Goal: Navigation & Orientation: Find specific page/section

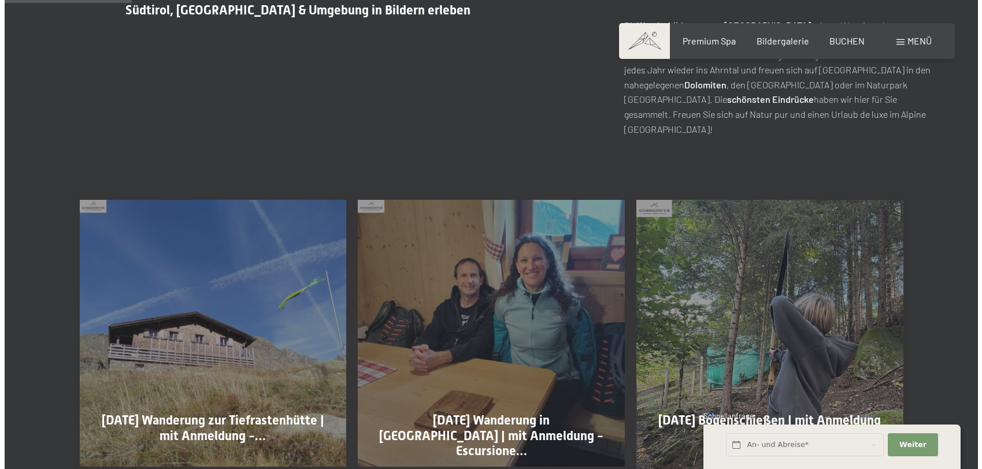
scroll to position [289, 0]
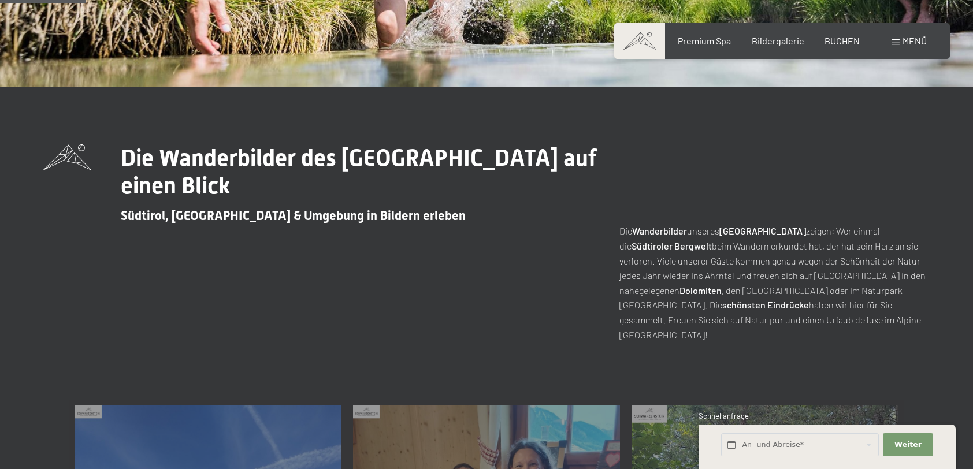
click at [919, 42] on span "Menü" at bounding box center [915, 40] width 24 height 11
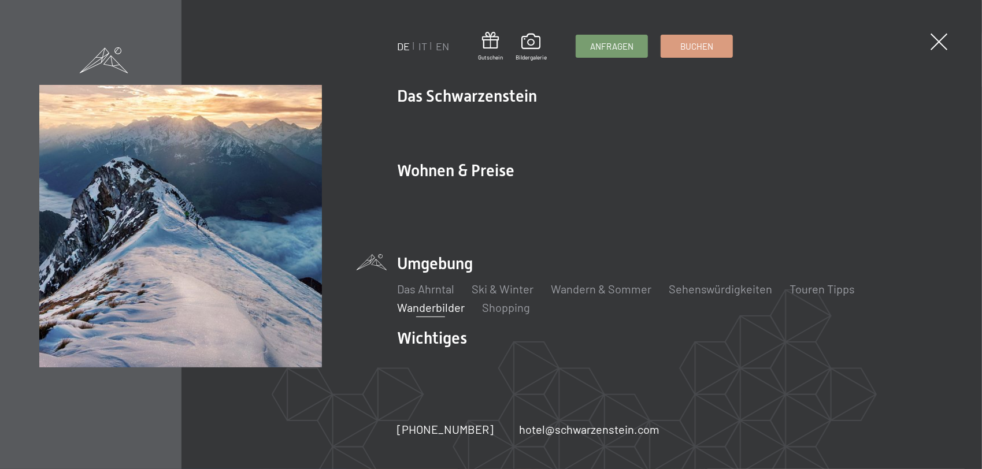
click at [919, 42] on div "Buchen Anfragen Premium Spa Bildergalerie BUCHEN Menü DE IT EN Gutschein Bilder…" at bounding box center [791, 41] width 290 height 13
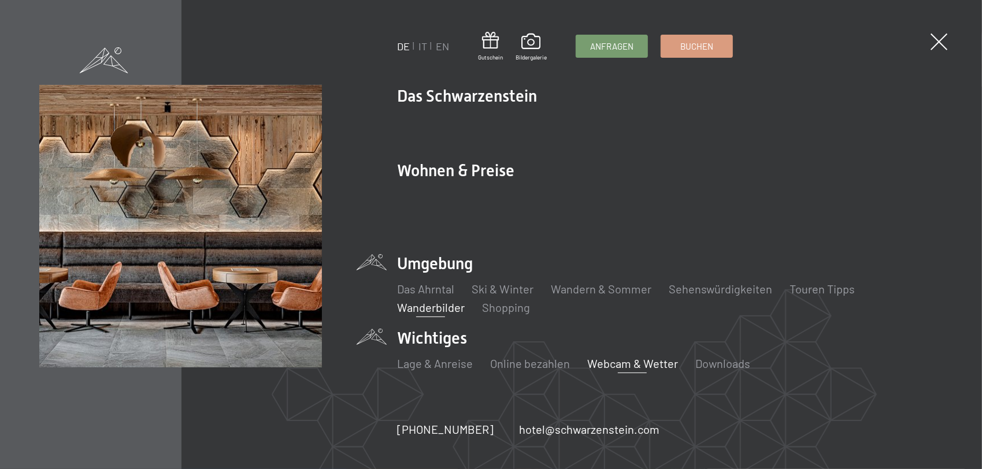
click at [599, 357] on link "Webcam & Wetter" at bounding box center [632, 364] width 91 height 14
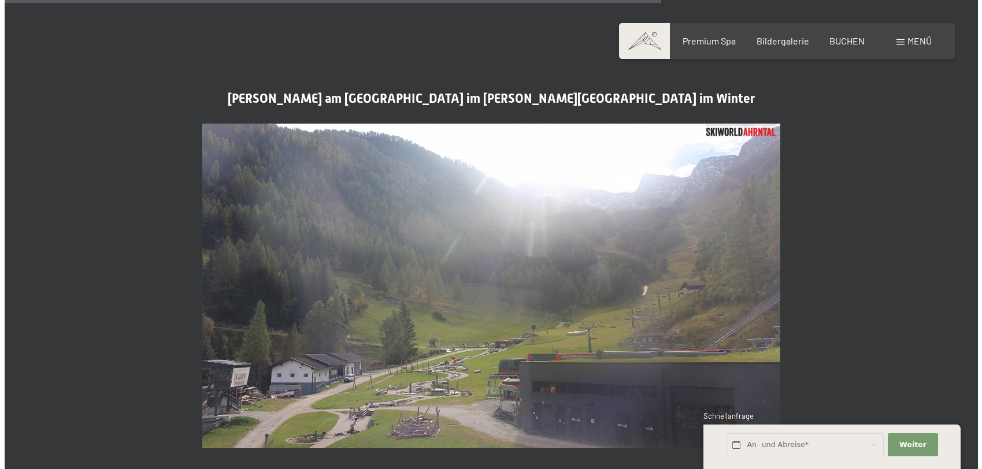
scroll to position [2883, 0]
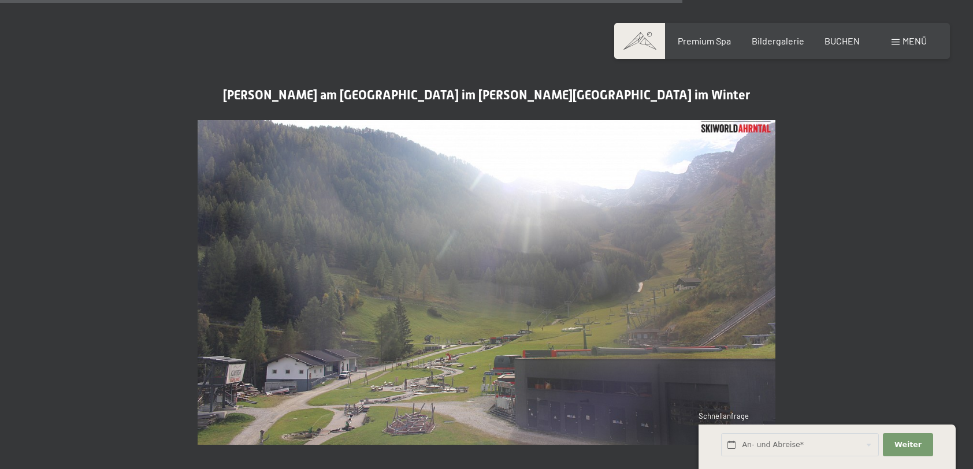
click at [919, 42] on span "Menü" at bounding box center [915, 40] width 24 height 11
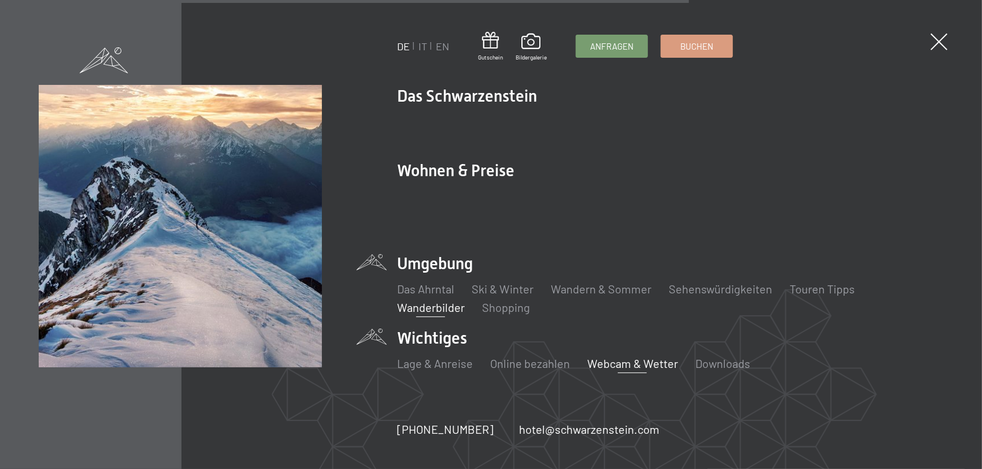
click at [427, 301] on link "Wanderbilder" at bounding box center [431, 308] width 68 height 14
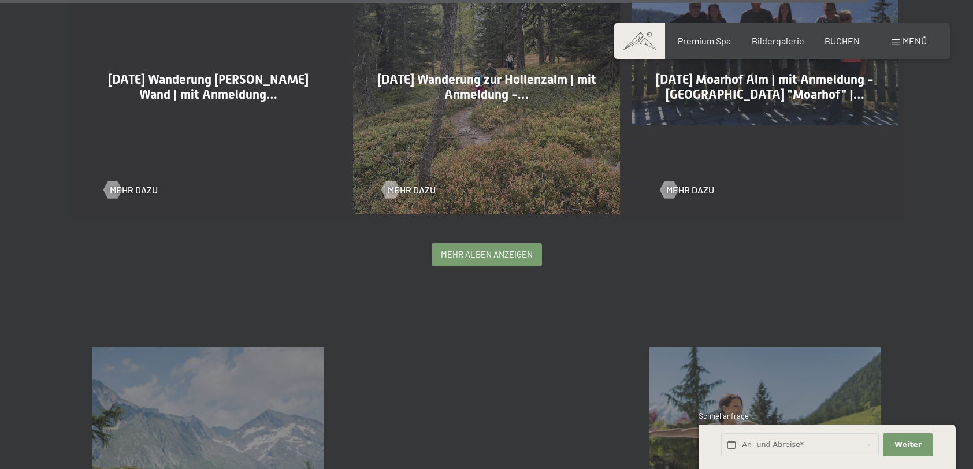
scroll to position [2948, 0]
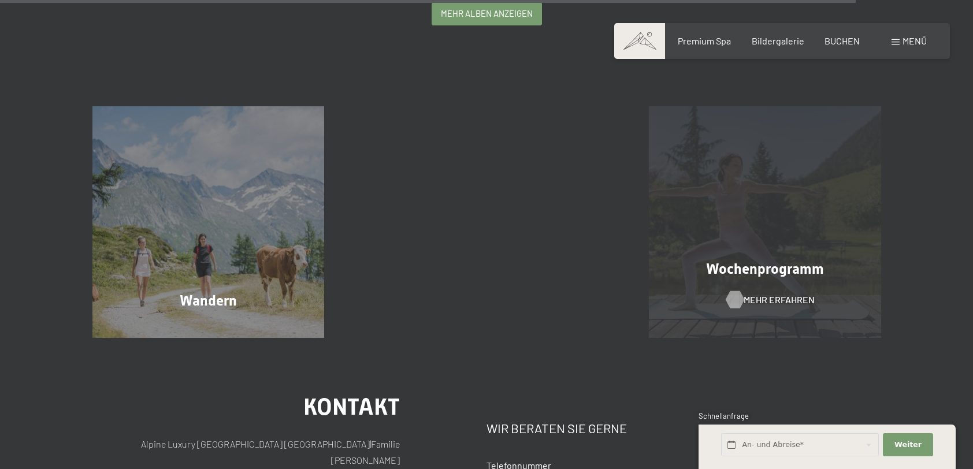
click at [746, 300] on span "Mehr erfahren" at bounding box center [779, 300] width 71 height 13
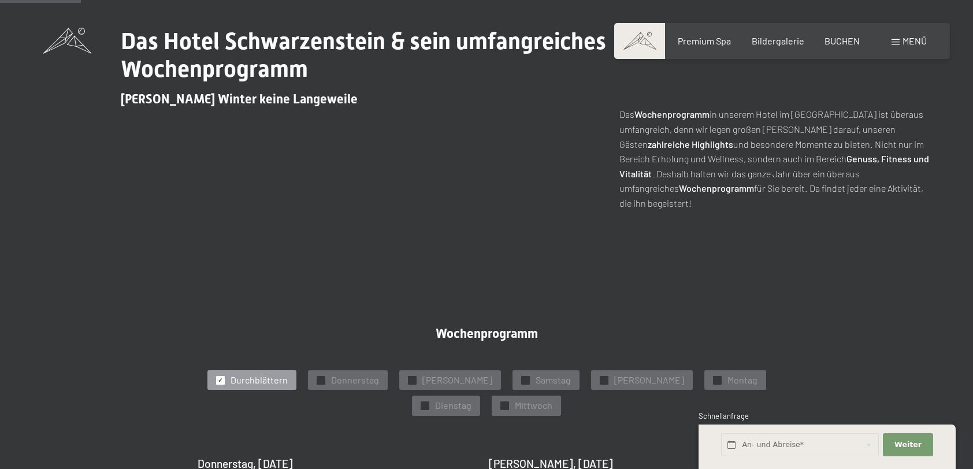
scroll to position [405, 0]
